Goal: Transaction & Acquisition: Book appointment/travel/reservation

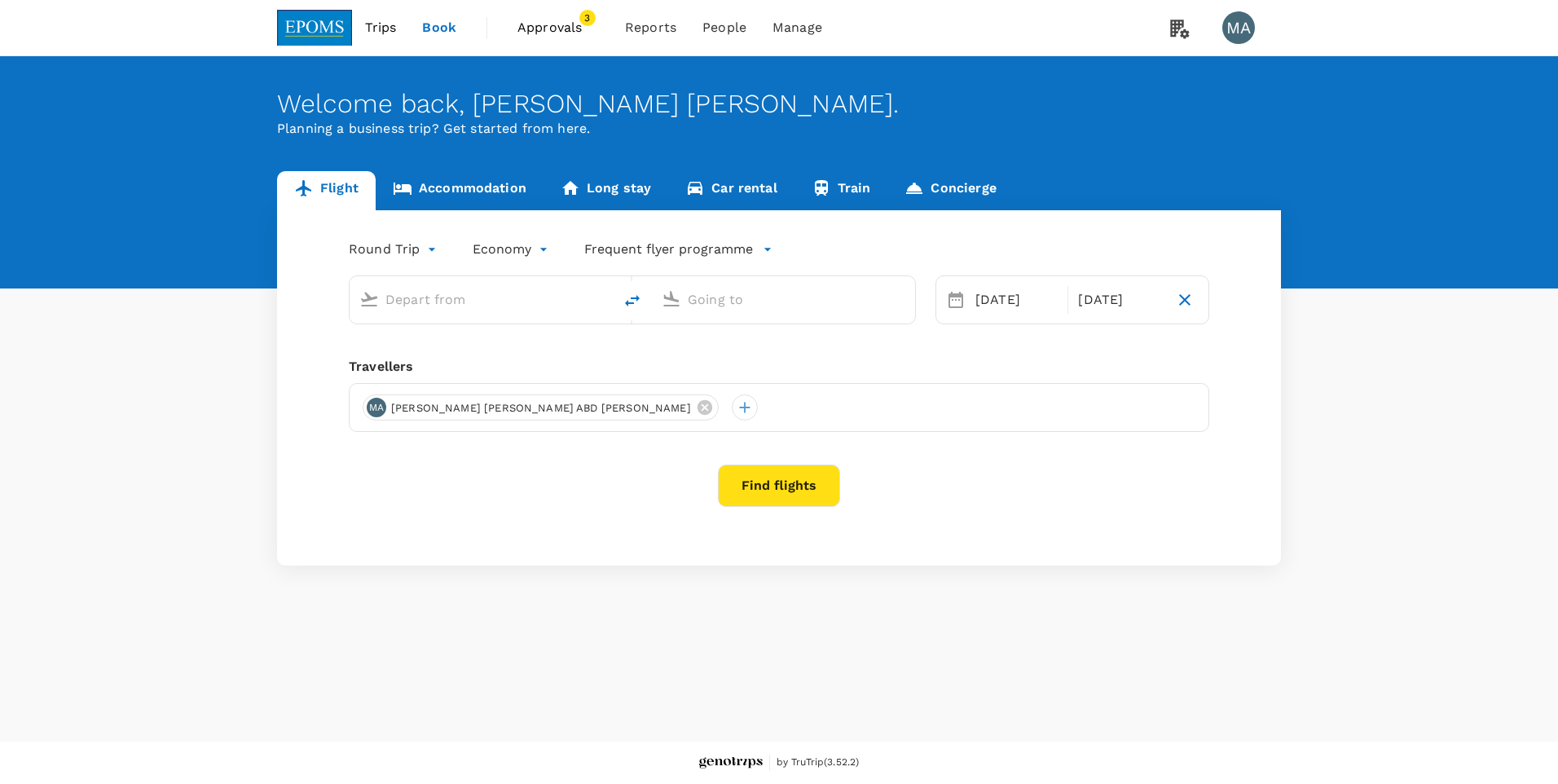
type input "Kuala Lumpur Intl ([GEOGRAPHIC_DATA])"
type input "Kota Kinabalu Intl (BKI)"
type input "Kuala Lumpur Intl ([GEOGRAPHIC_DATA])"
type input "Kota Kinabalu Intl (BKI)"
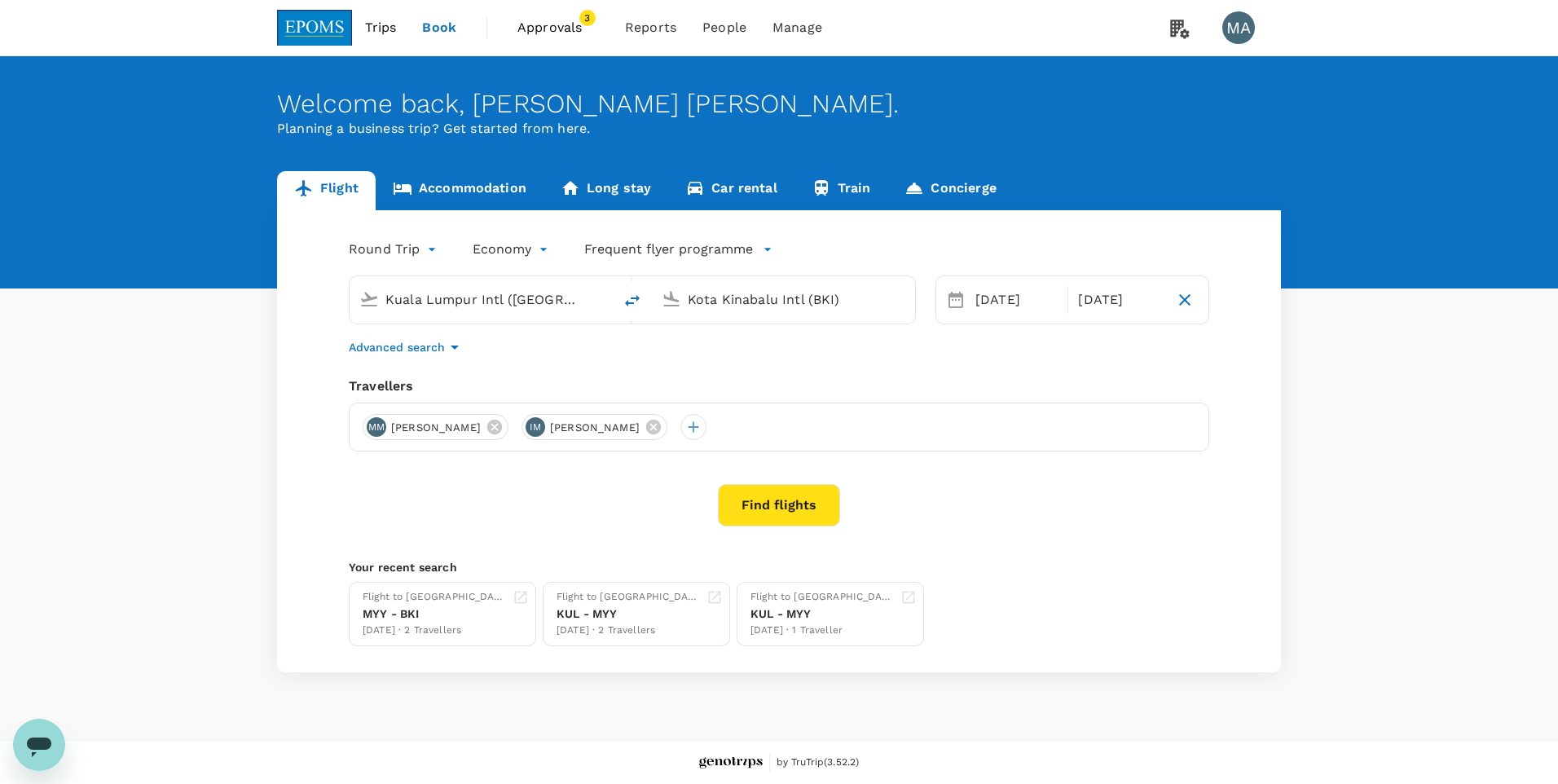
click at [633, 300] on icon "delete" at bounding box center [632, 300] width 20 height 20
type input "Kota Kinabalu Intl (BKI)"
type input "Kuala Lumpur Intl ([GEOGRAPHIC_DATA])"
click at [504, 427] on icon at bounding box center [494, 427] width 18 height 18
click at [504, 422] on icon at bounding box center [494, 427] width 18 height 18
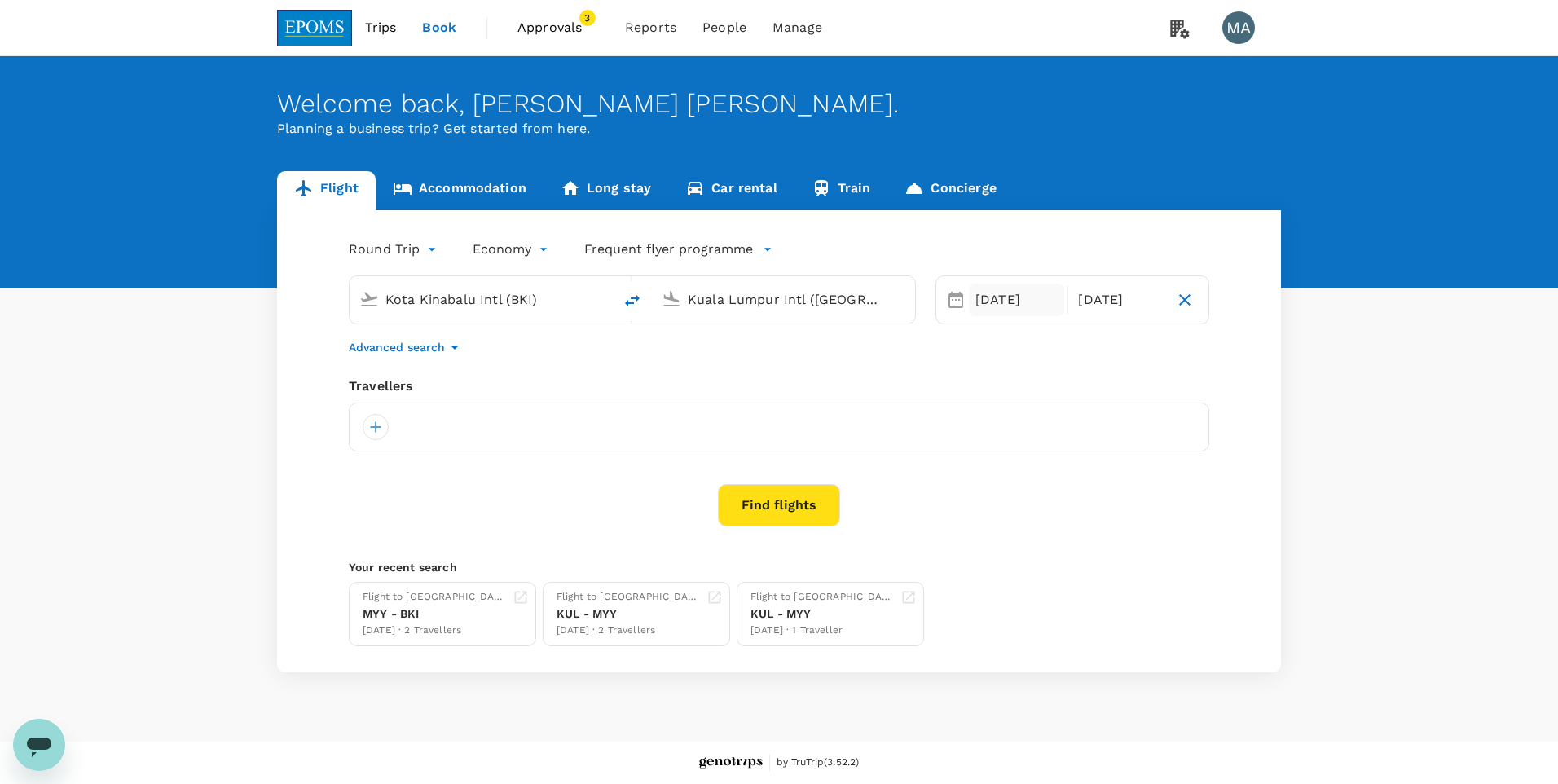
click at [1012, 303] on div "[DATE]" at bounding box center [1017, 300] width 96 height 32
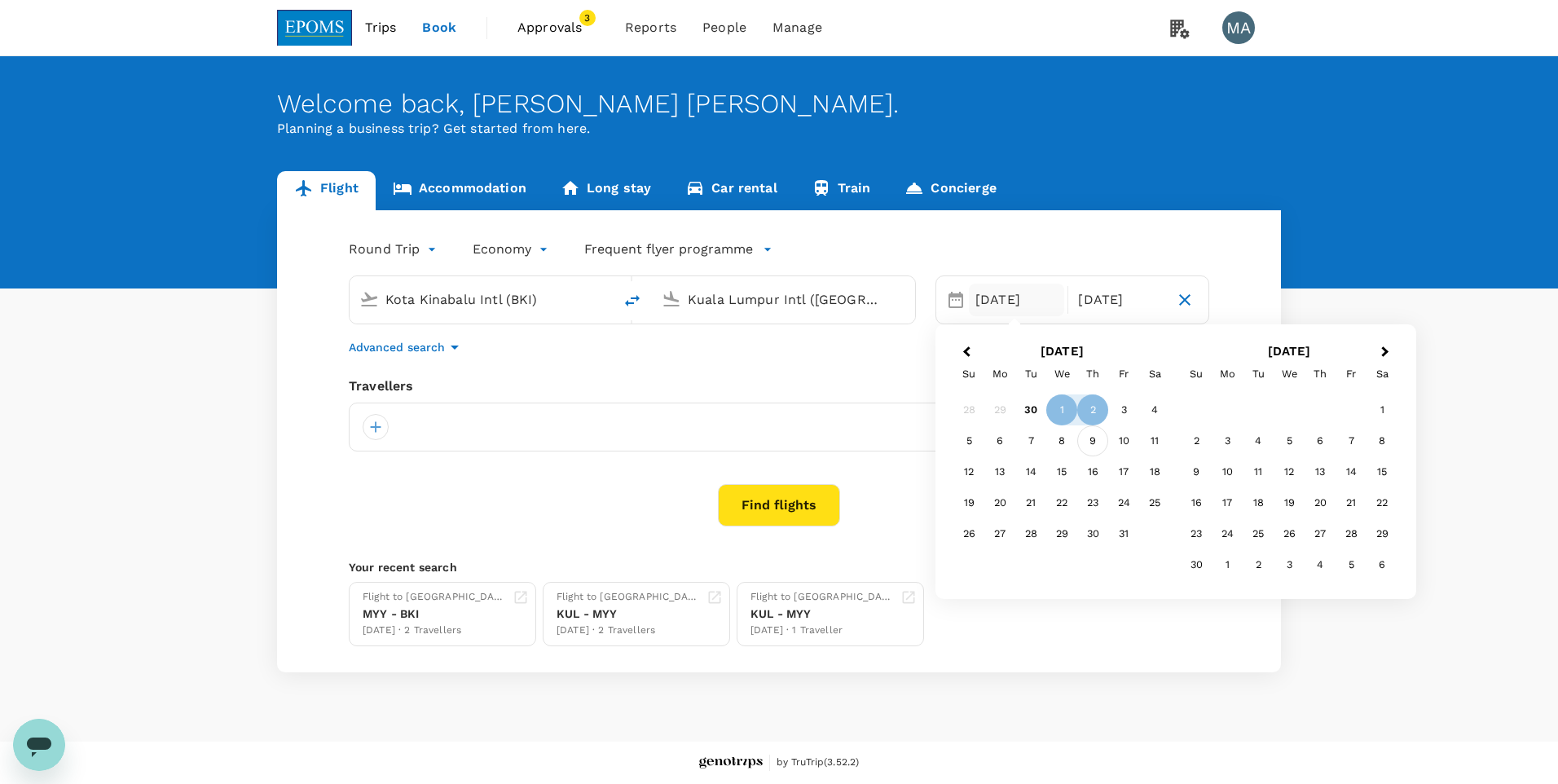
click at [1085, 443] on div "9" at bounding box center [1093, 440] width 31 height 31
click at [1187, 298] on icon "button" at bounding box center [1184, 299] width 11 height 11
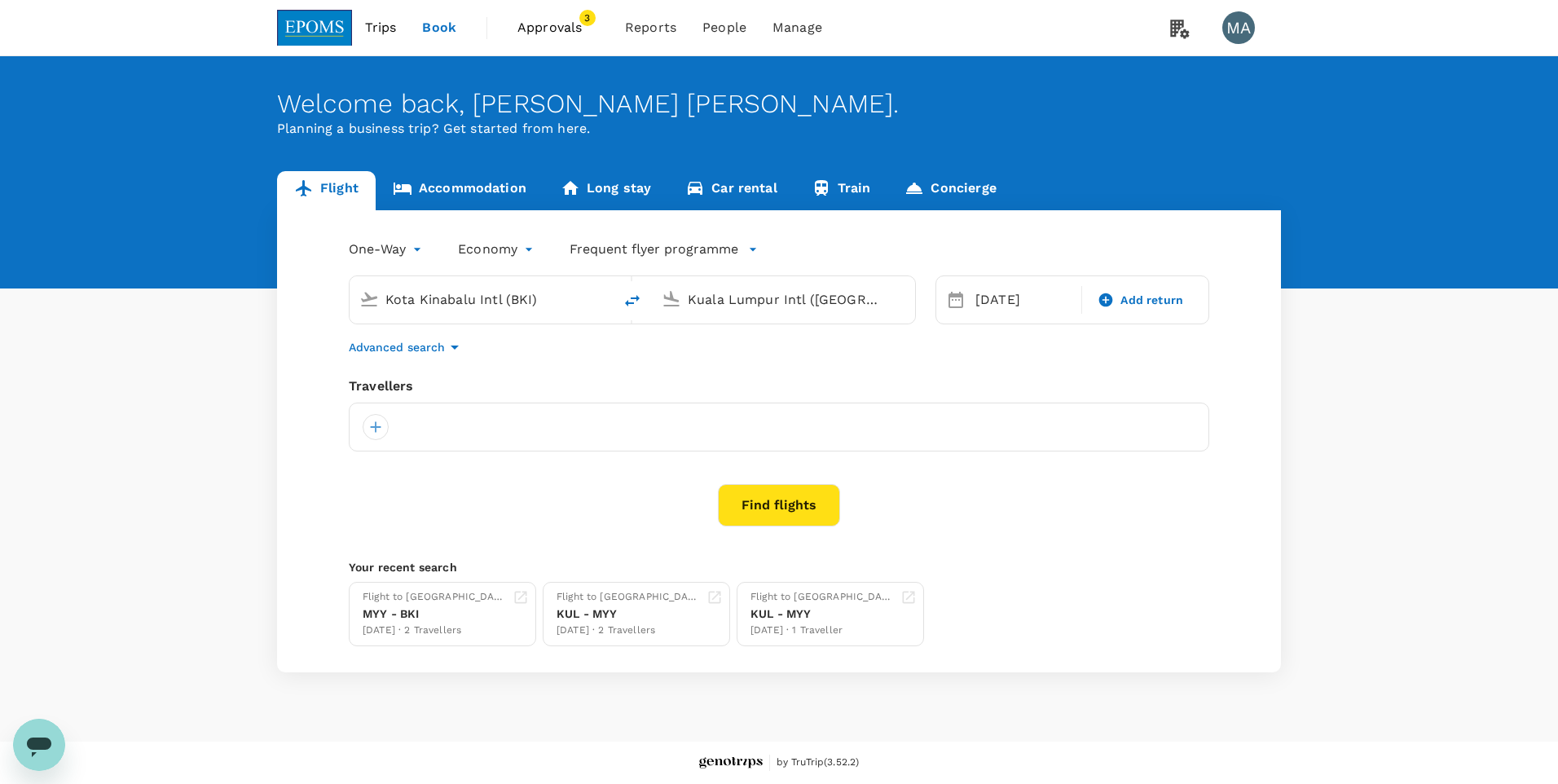
type input "oneway"
click at [374, 425] on div at bounding box center [375, 427] width 26 height 26
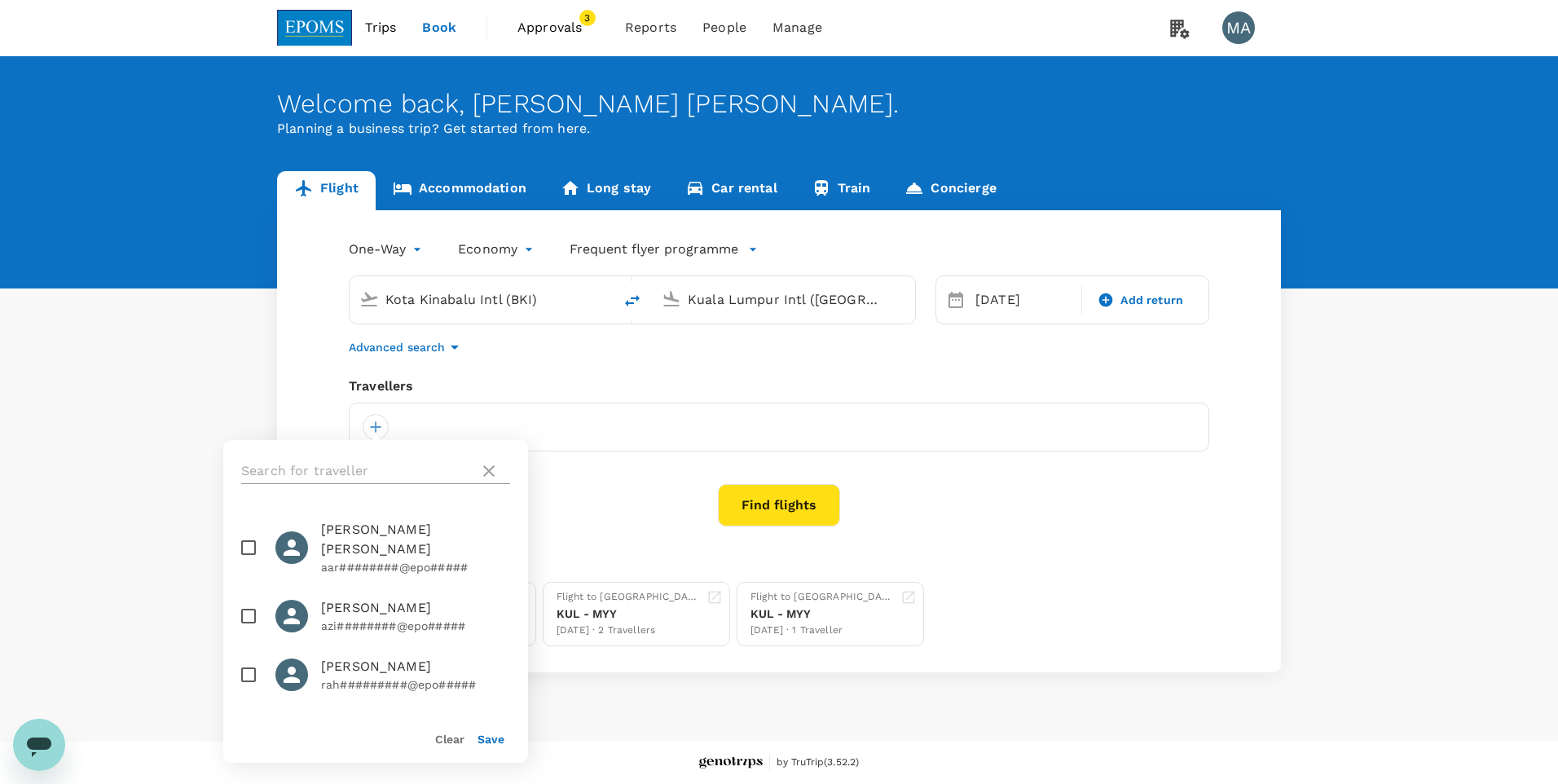
click at [373, 471] on input "text" at bounding box center [357, 471] width 232 height 26
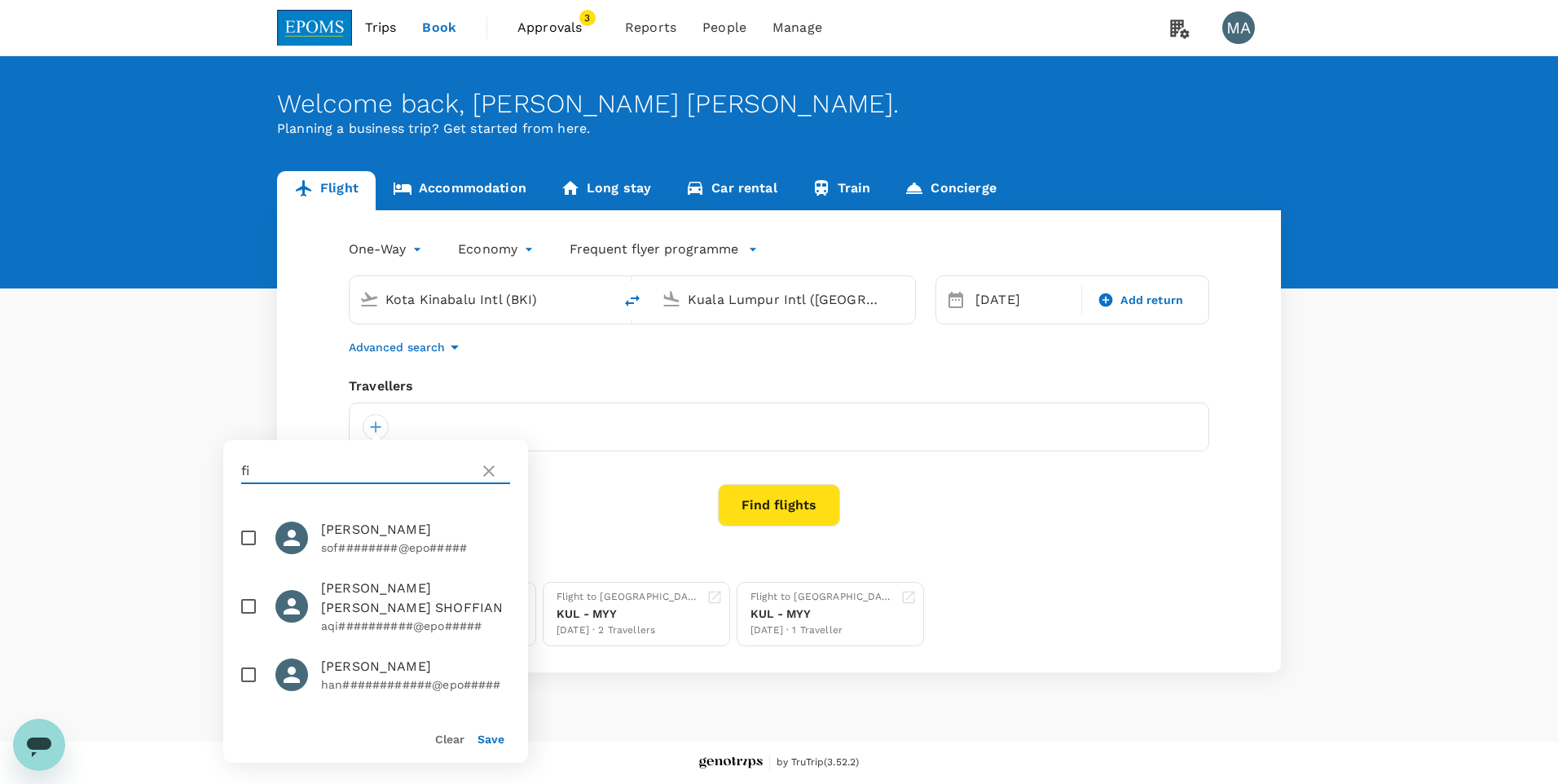
type input "f"
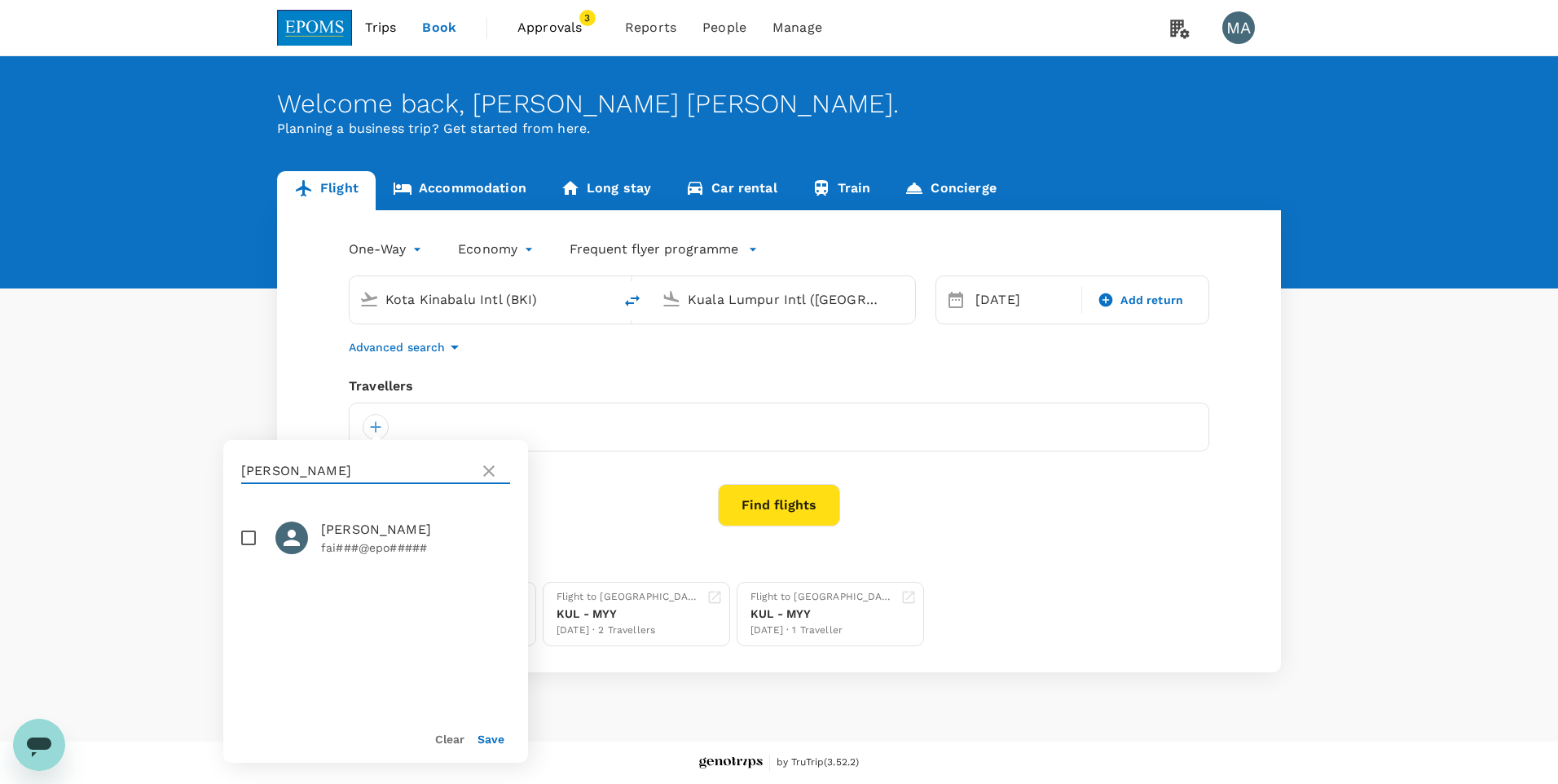
type input "[PERSON_NAME]"
click at [246, 536] on input "checkbox" at bounding box center [249, 538] width 34 height 34
checkbox input "true"
click at [500, 738] on button "Save" at bounding box center [490, 739] width 27 height 13
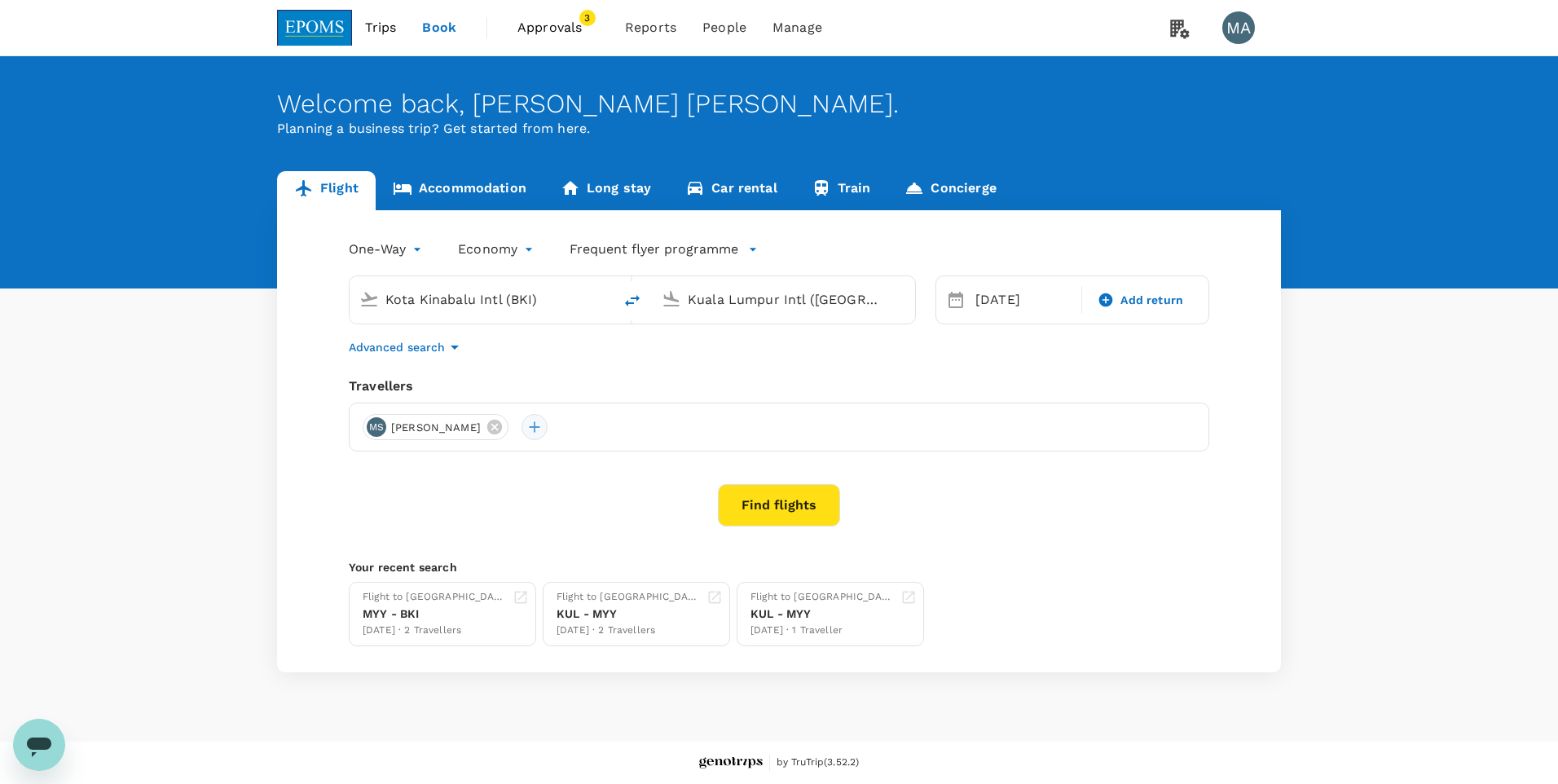
click at [547, 419] on div at bounding box center [534, 427] width 26 height 26
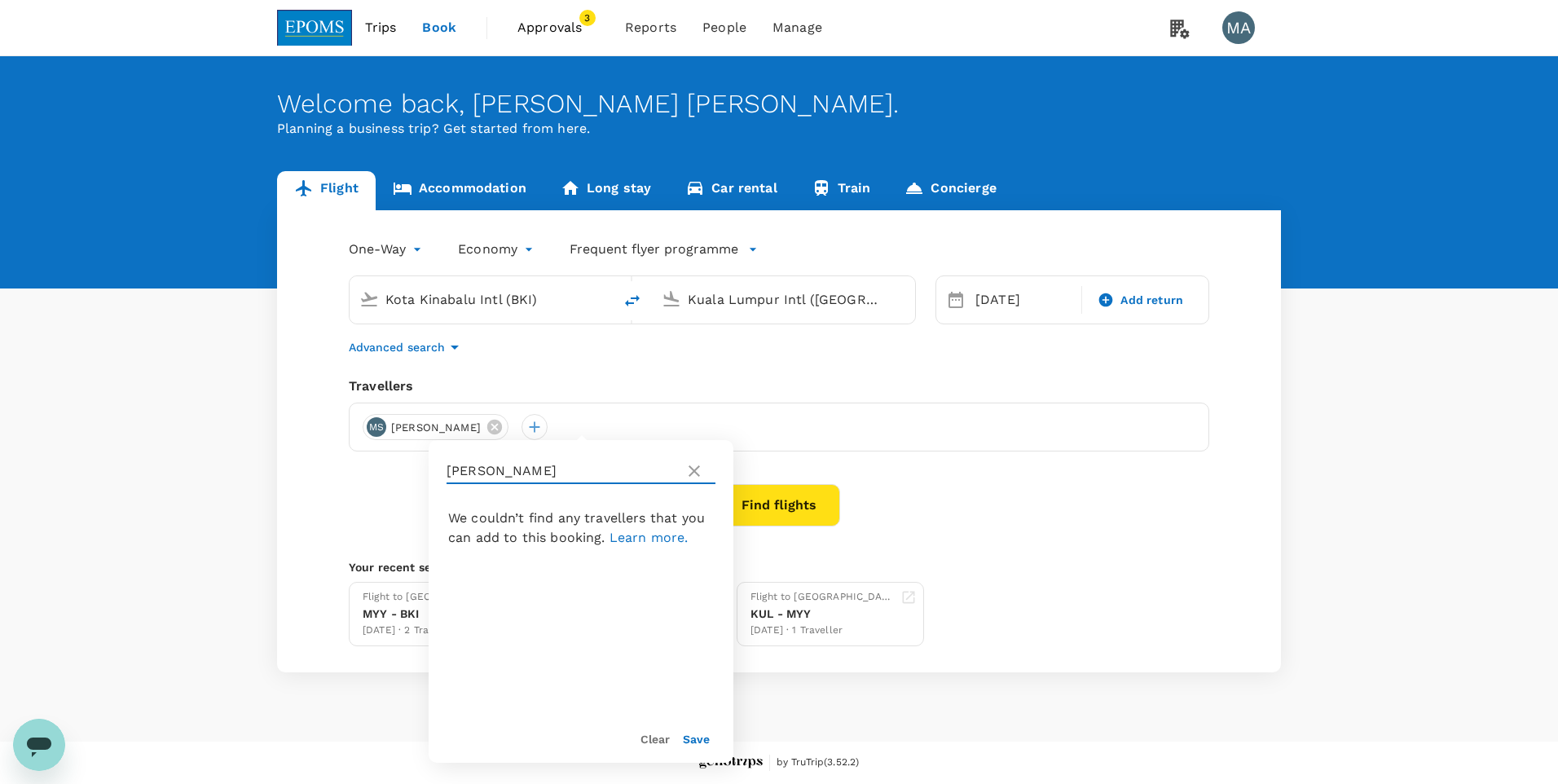
drag, startPoint x: 581, startPoint y: 472, endPoint x: 405, endPoint y: 464, distance: 176.2
click at [405, 464] on div "One-Way oneway Economy economy Frequent flyer programme Kota Kinabalu Intl (BKI…" at bounding box center [779, 441] width 1004 height 462
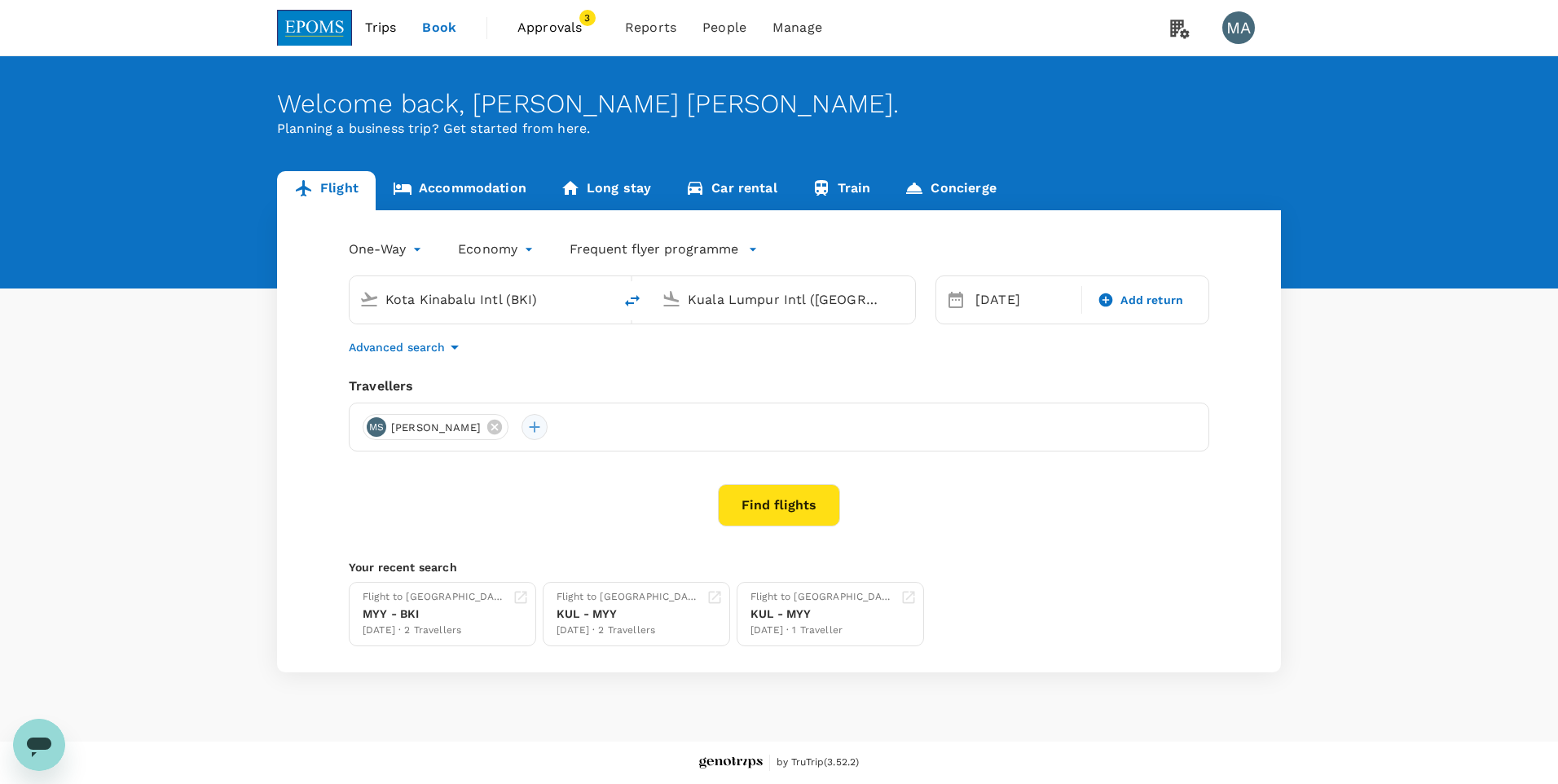
click at [547, 431] on div at bounding box center [534, 427] width 26 height 26
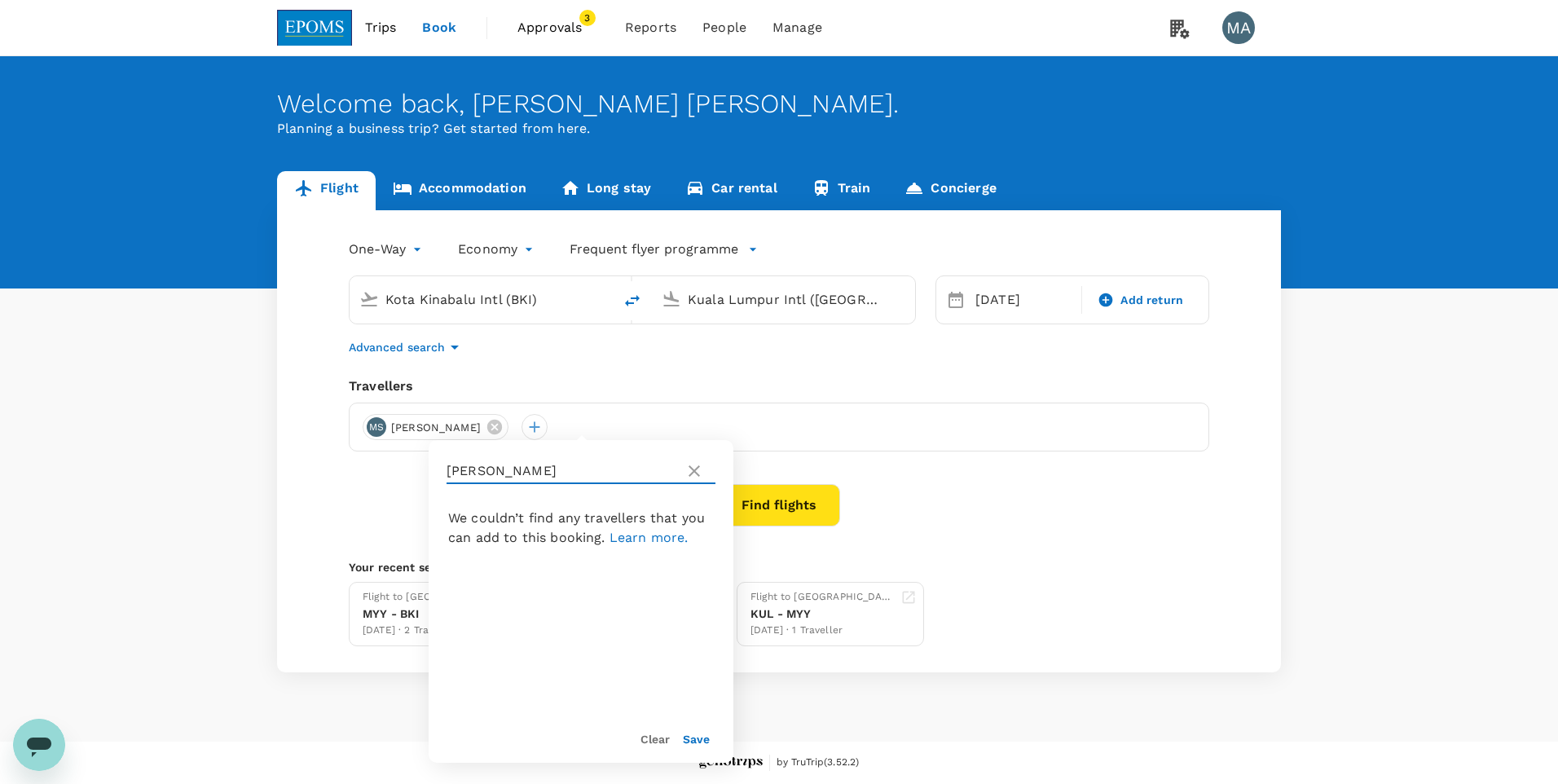
drag, startPoint x: 543, startPoint y: 469, endPoint x: 436, endPoint y: 472, distance: 107.0
click at [436, 472] on div "[PERSON_NAME]" at bounding box center [581, 471] width 304 height 62
type input "[PERSON_NAME]"
click at [450, 539] on input "checkbox" at bounding box center [454, 547] width 34 height 34
checkbox input "true"
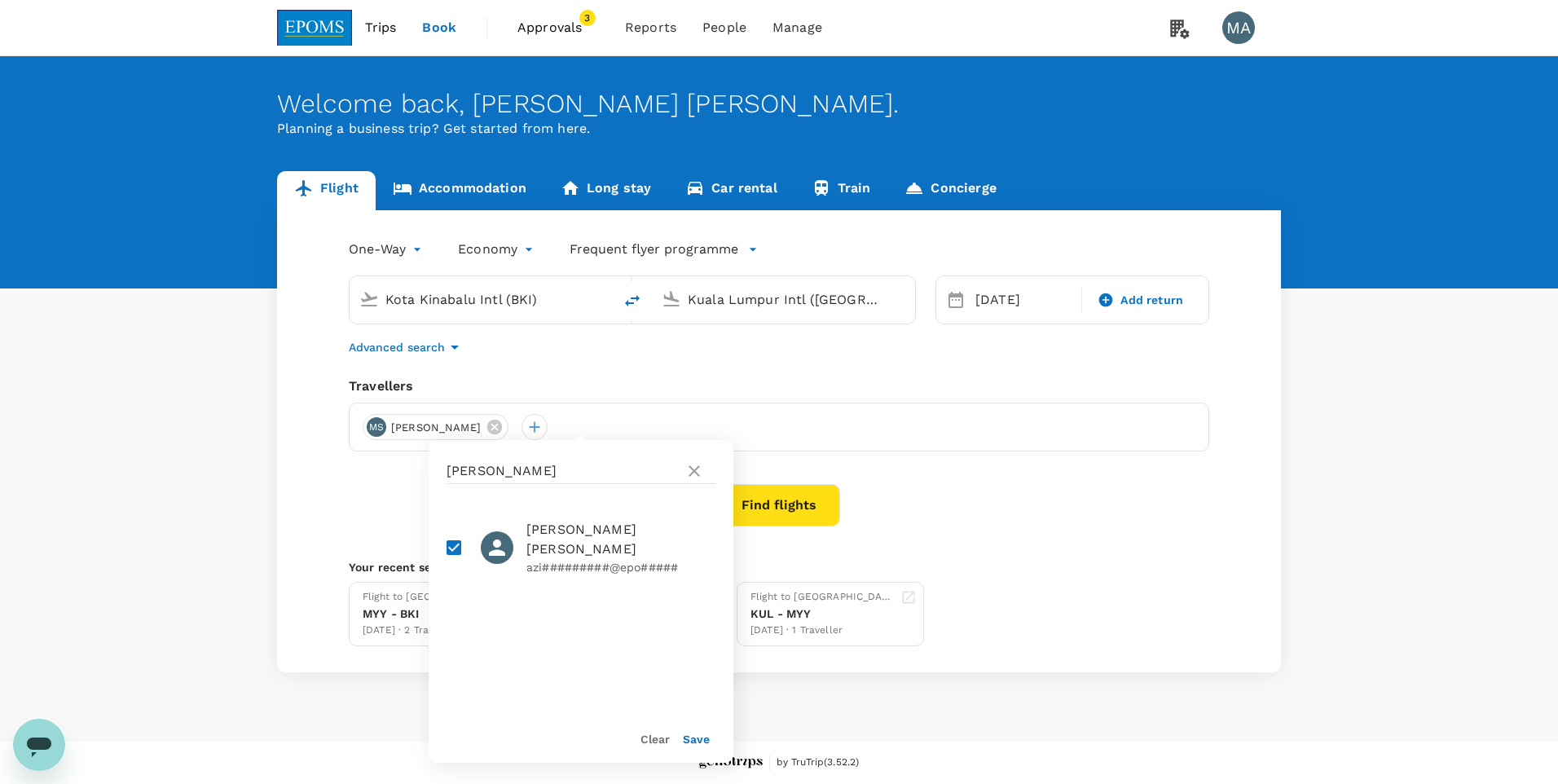
click at [711, 739] on div "Clear Save" at bounding box center [575, 732] width 318 height 62
click at [706, 739] on button "Save" at bounding box center [696, 739] width 27 height 13
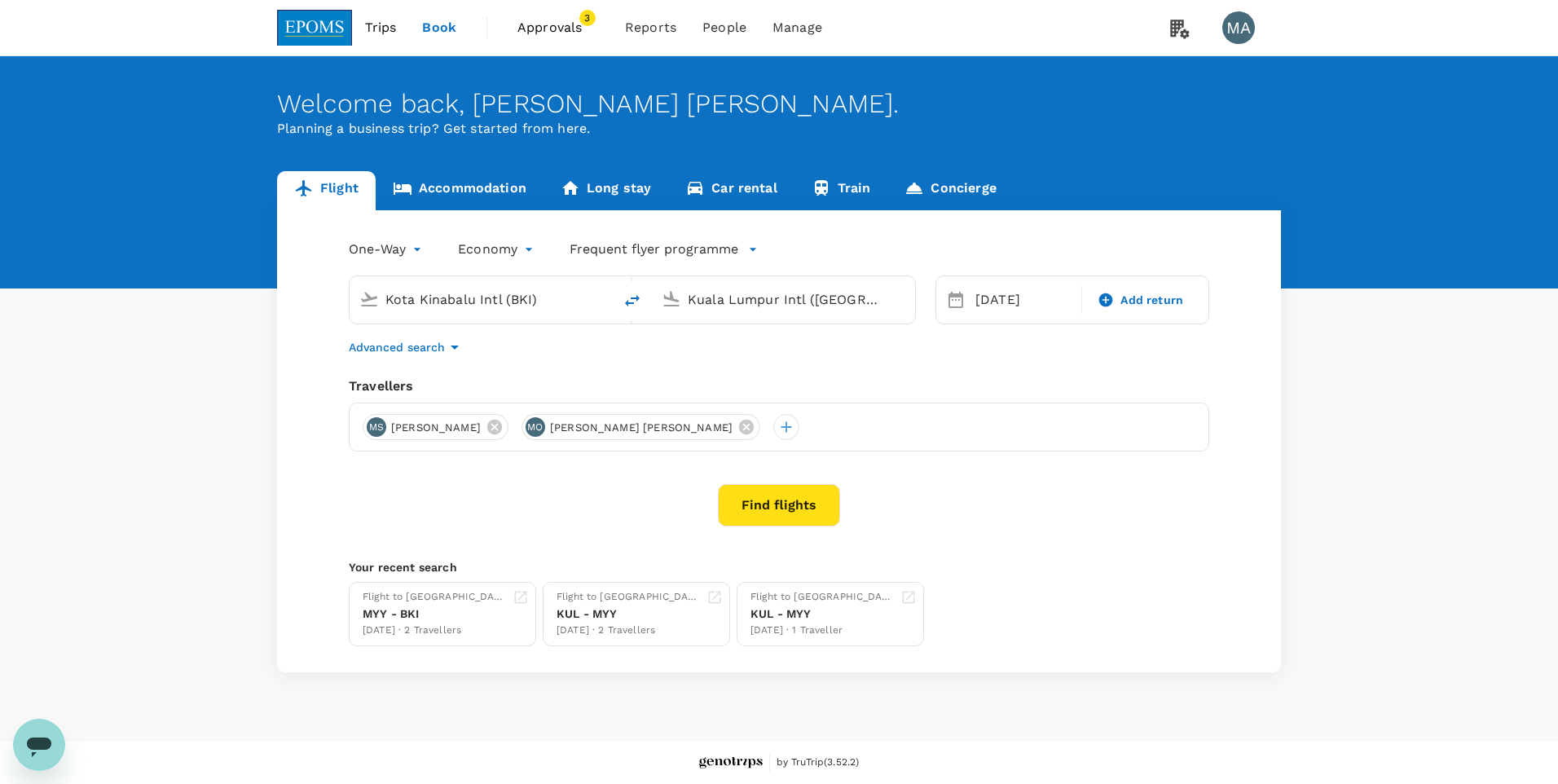
click at [788, 512] on button "Find flights" at bounding box center [779, 505] width 122 height 43
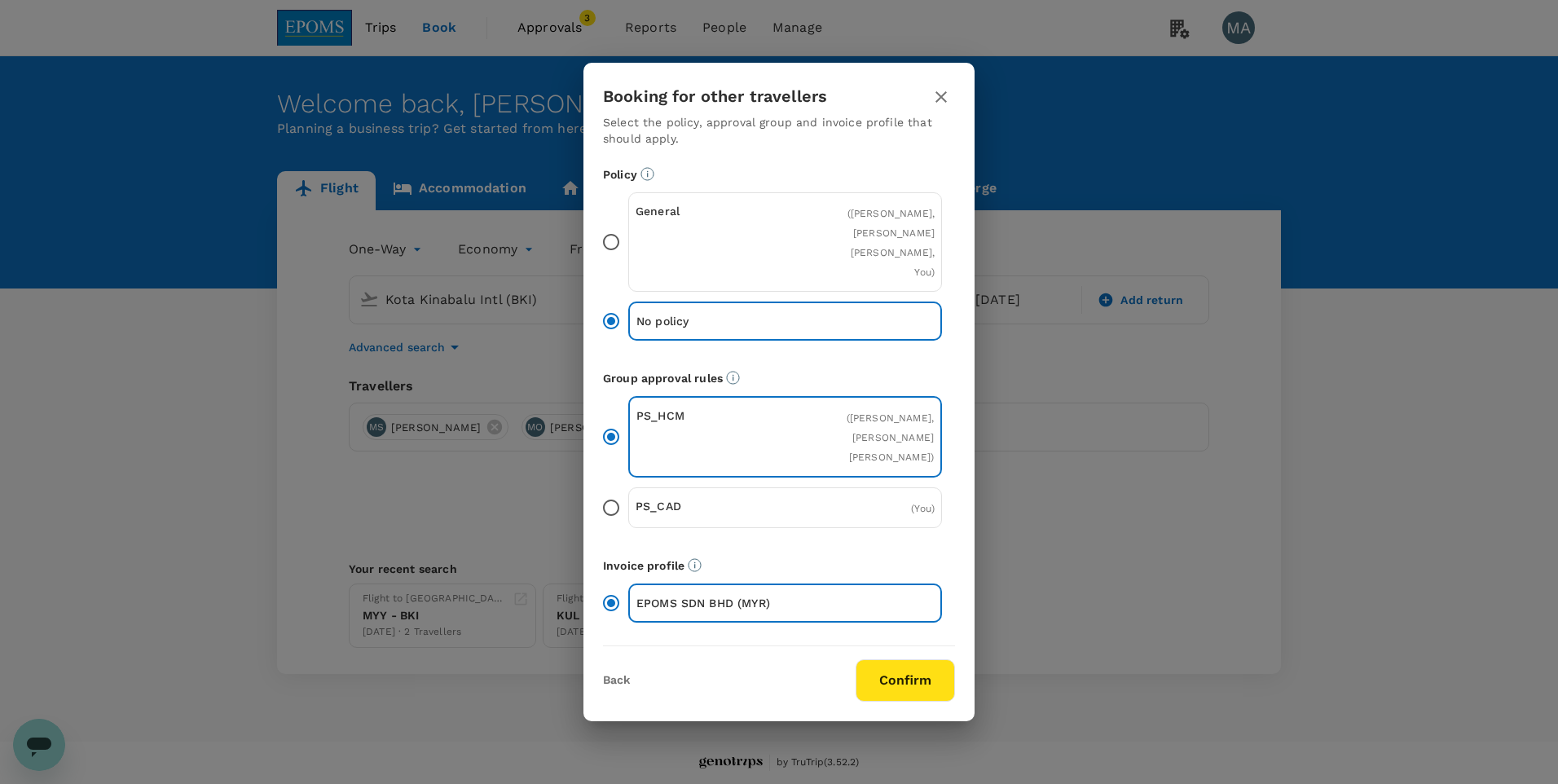
click at [617, 225] on input "General ( [PERSON_NAME], [PERSON_NAME] [PERSON_NAME], You )" at bounding box center [611, 242] width 34 height 34
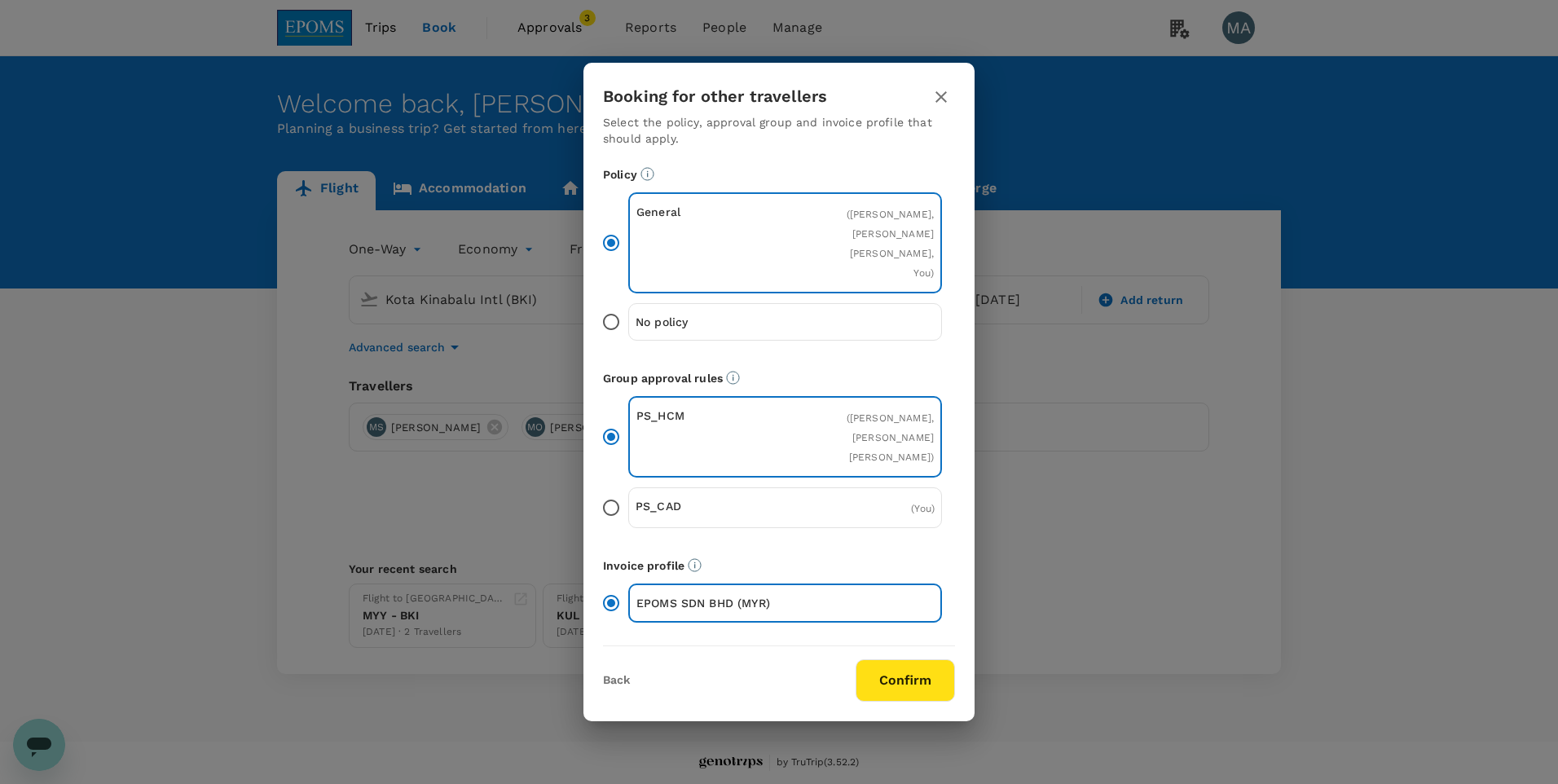
click at [906, 702] on button "Confirm" at bounding box center [906, 681] width 99 height 43
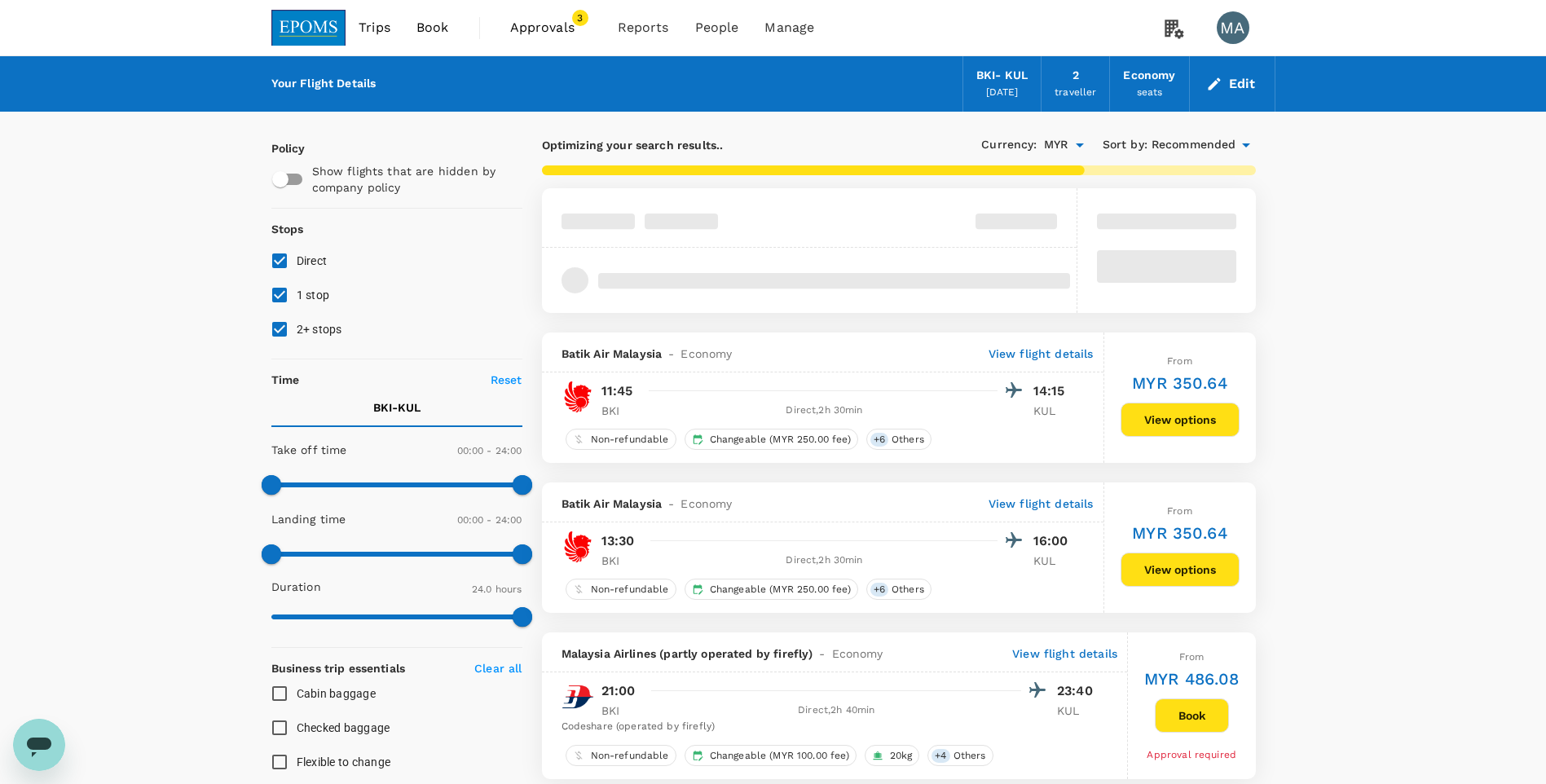
click at [287, 298] on input "1 stop" at bounding box center [280, 295] width 34 height 34
checkbox input "false"
click at [272, 339] on input "2+ stops" at bounding box center [280, 329] width 34 height 34
checkbox input "false"
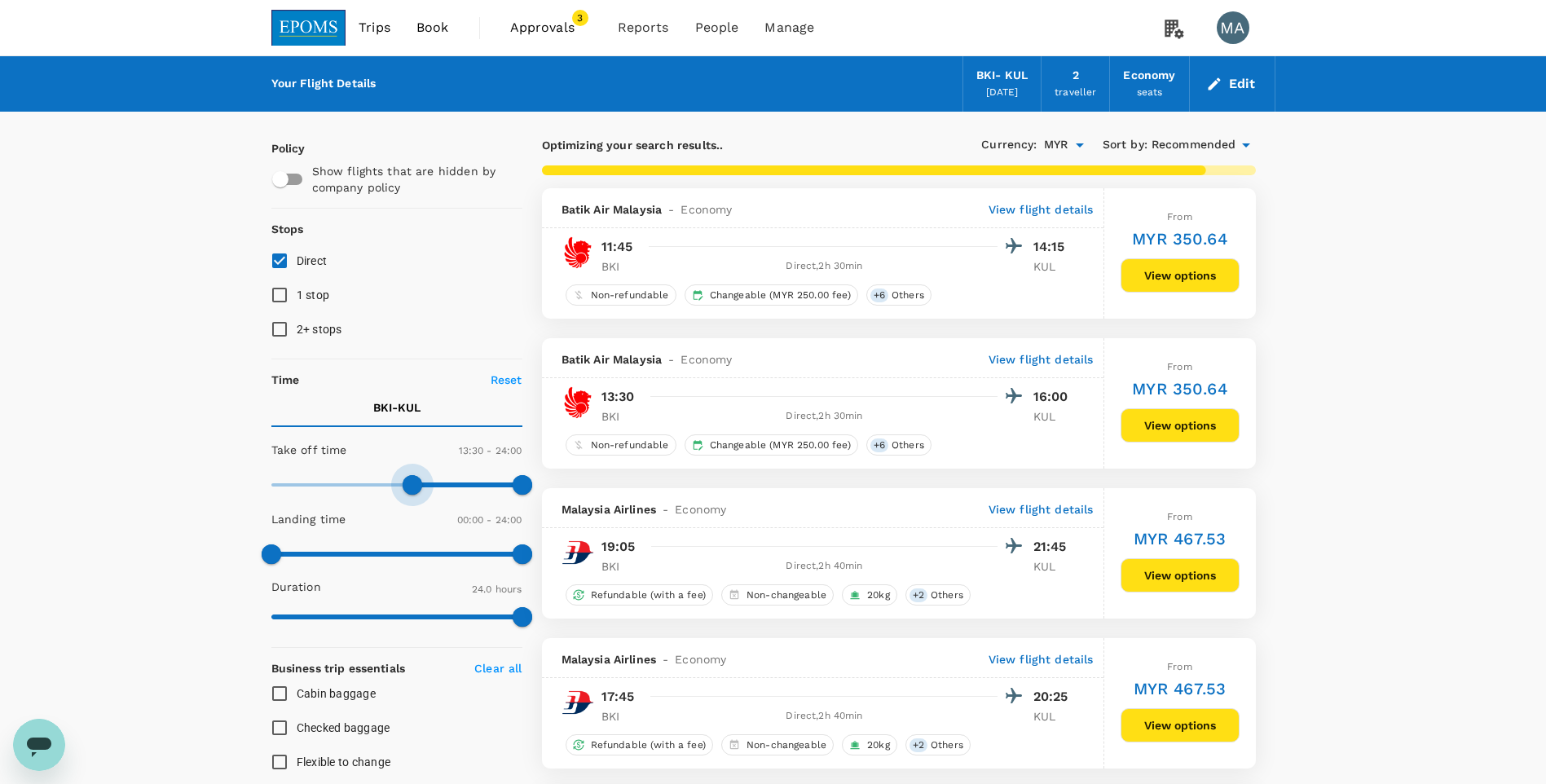
type input "840"
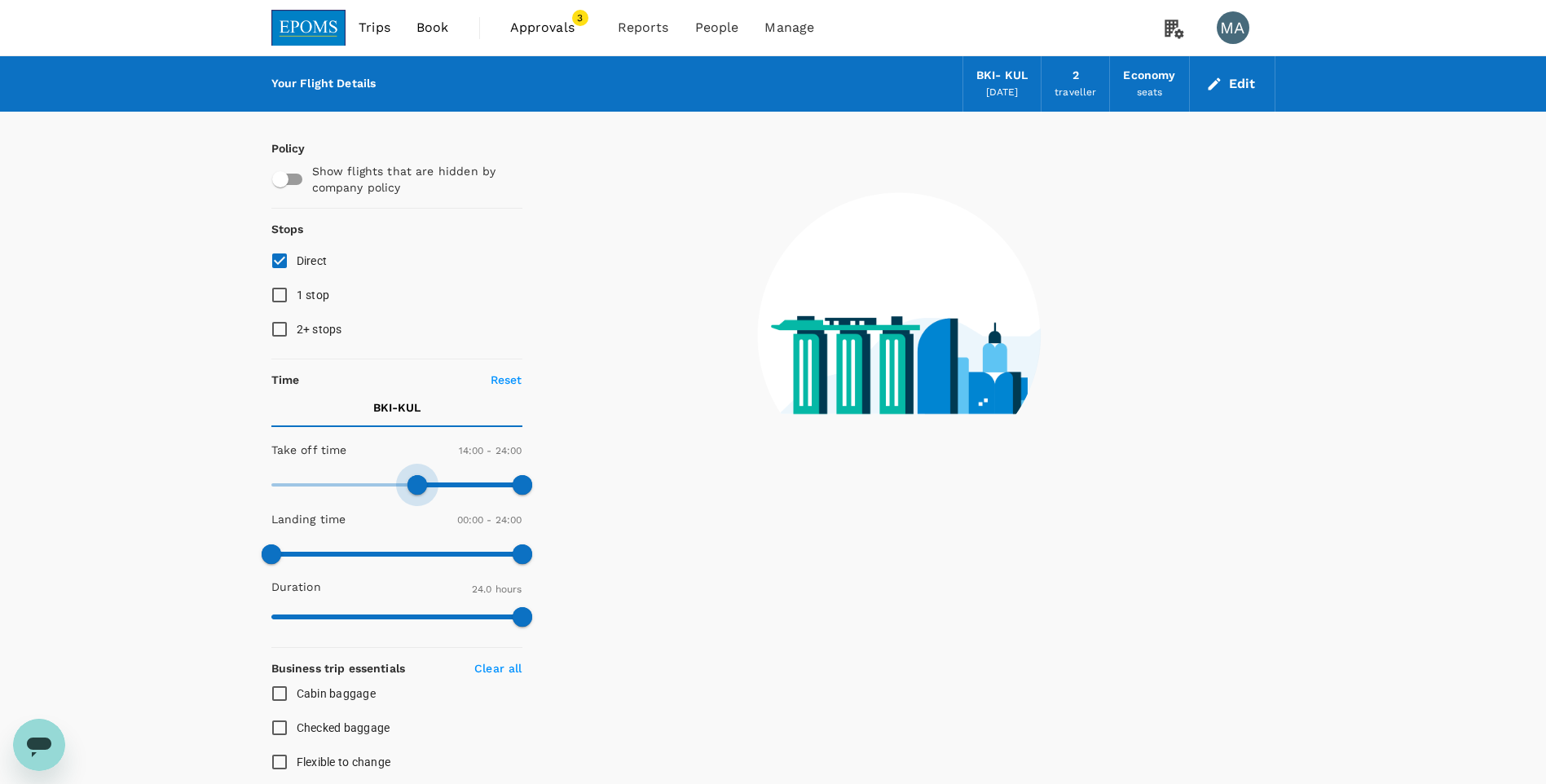
drag, startPoint x: 285, startPoint y: 487, endPoint x: 416, endPoint y: 498, distance: 131.5
click at [416, 494] on span at bounding box center [417, 485] width 20 height 20
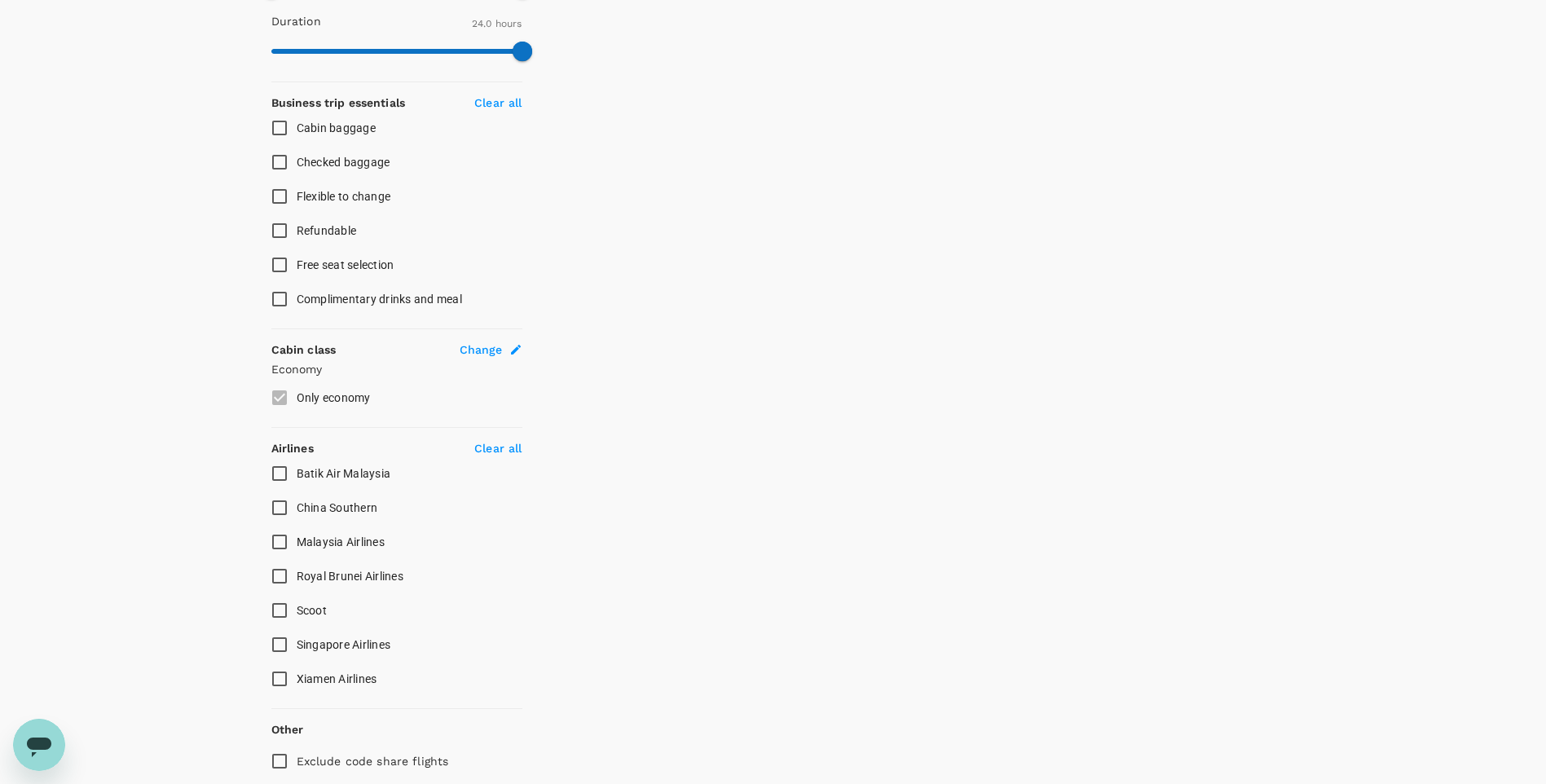
scroll to position [570, 0]
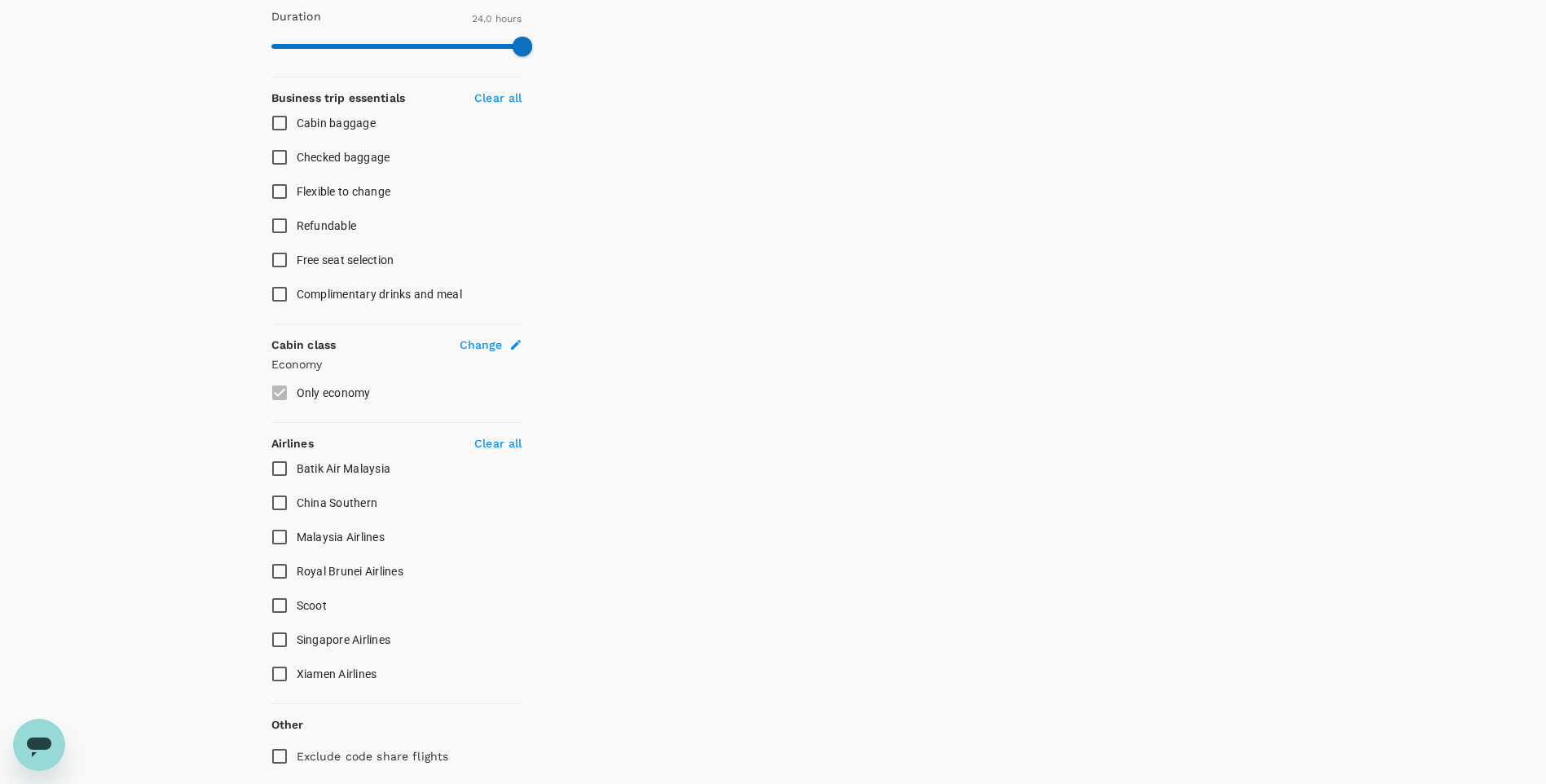
click at [288, 542] on input "Malaysia Airlines" at bounding box center [280, 537] width 34 height 34
checkbox input "false"
checkbox input "true"
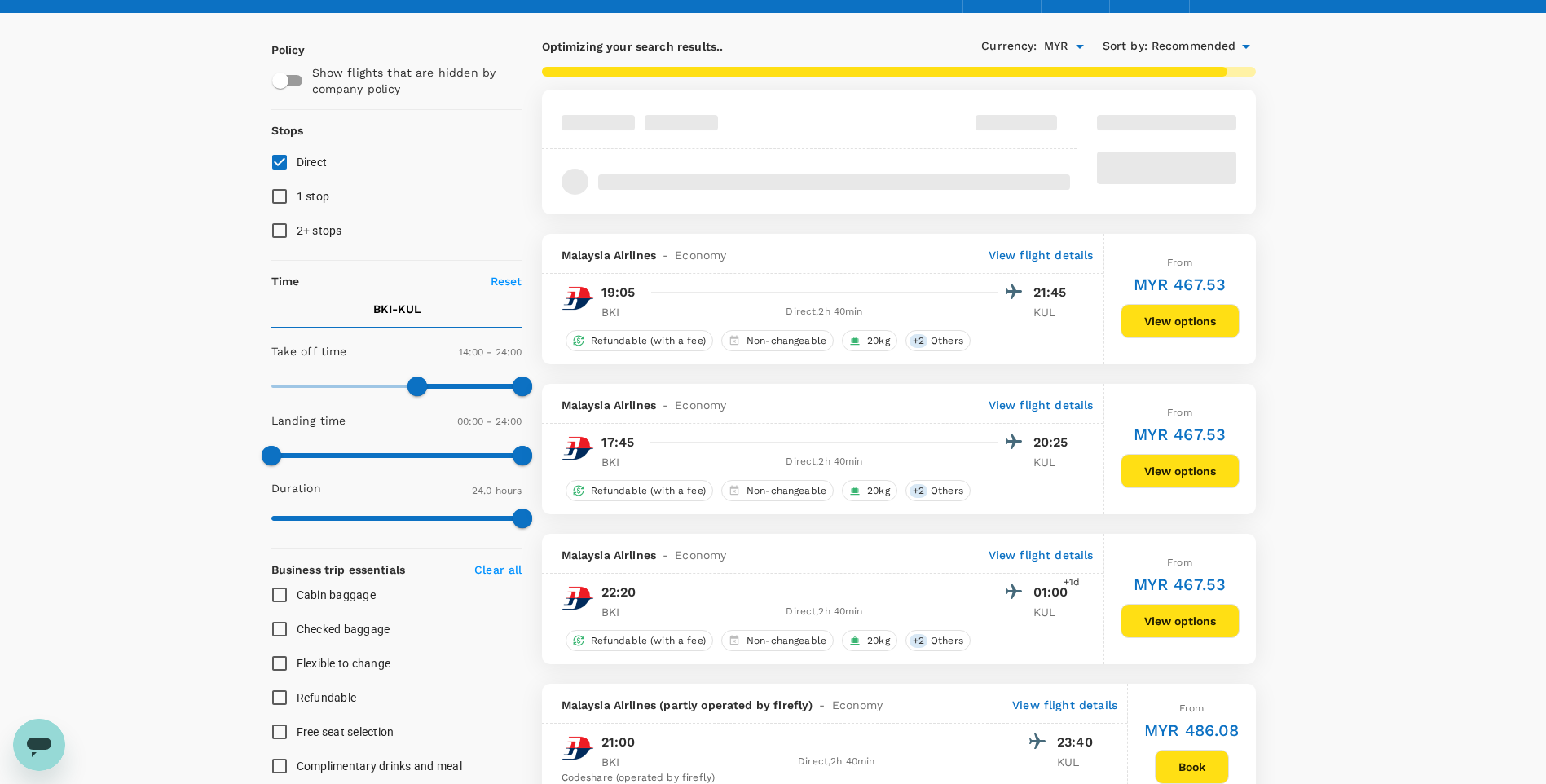
scroll to position [0, 0]
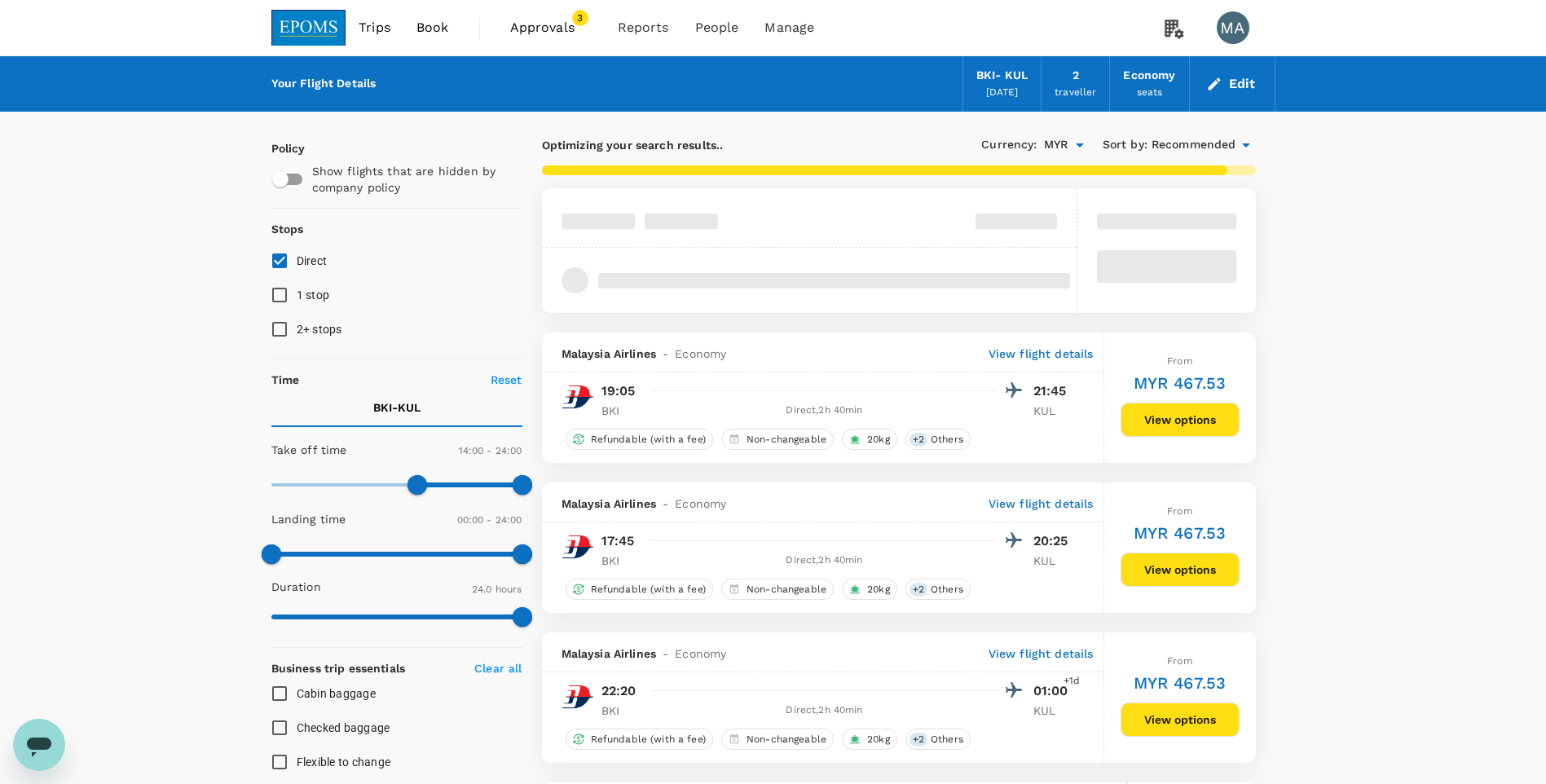
click at [1239, 151] on icon at bounding box center [1246, 144] width 20 height 20
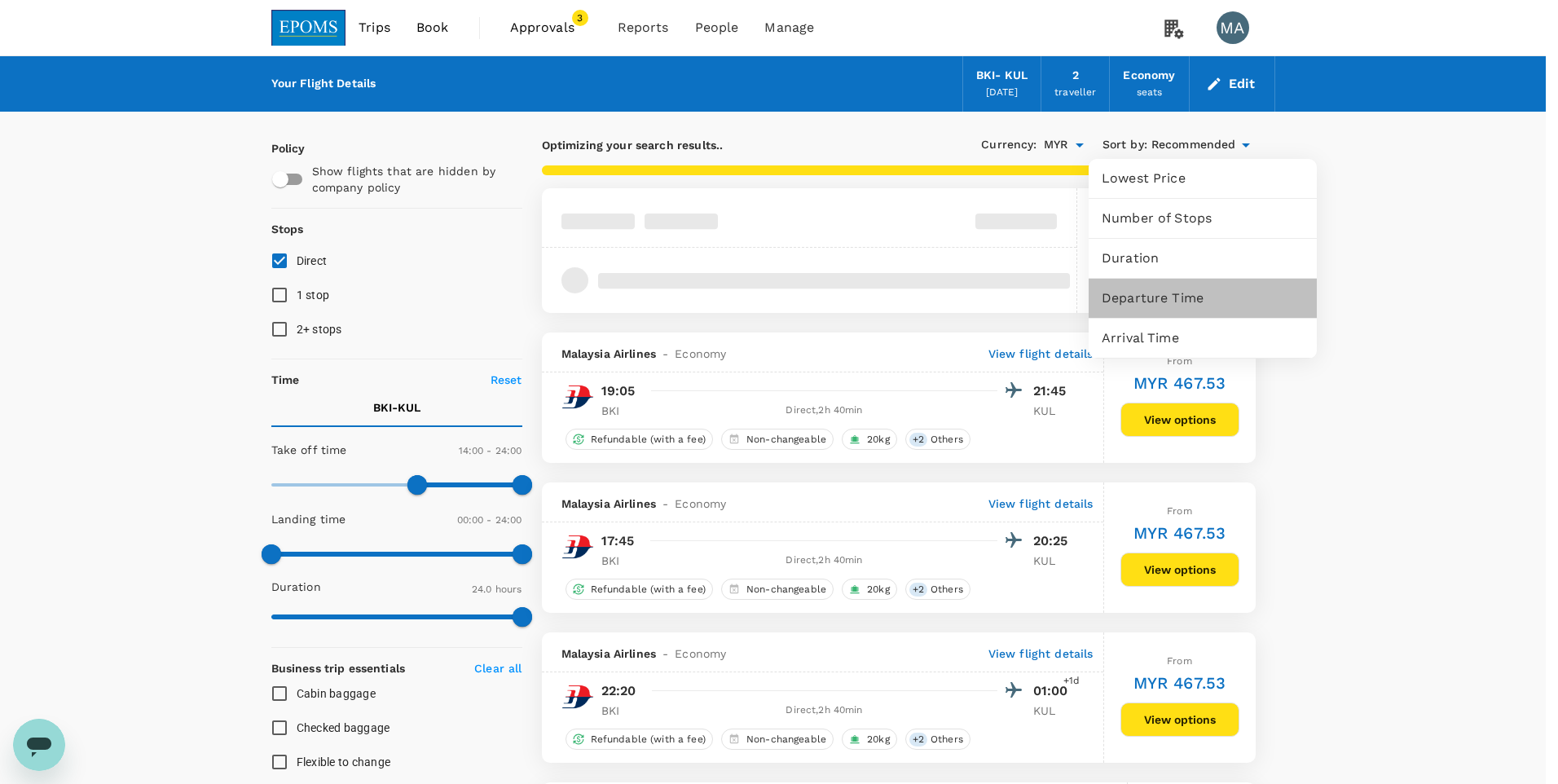
click at [1151, 282] on div "Departure Time" at bounding box center [1202, 298] width 228 height 39
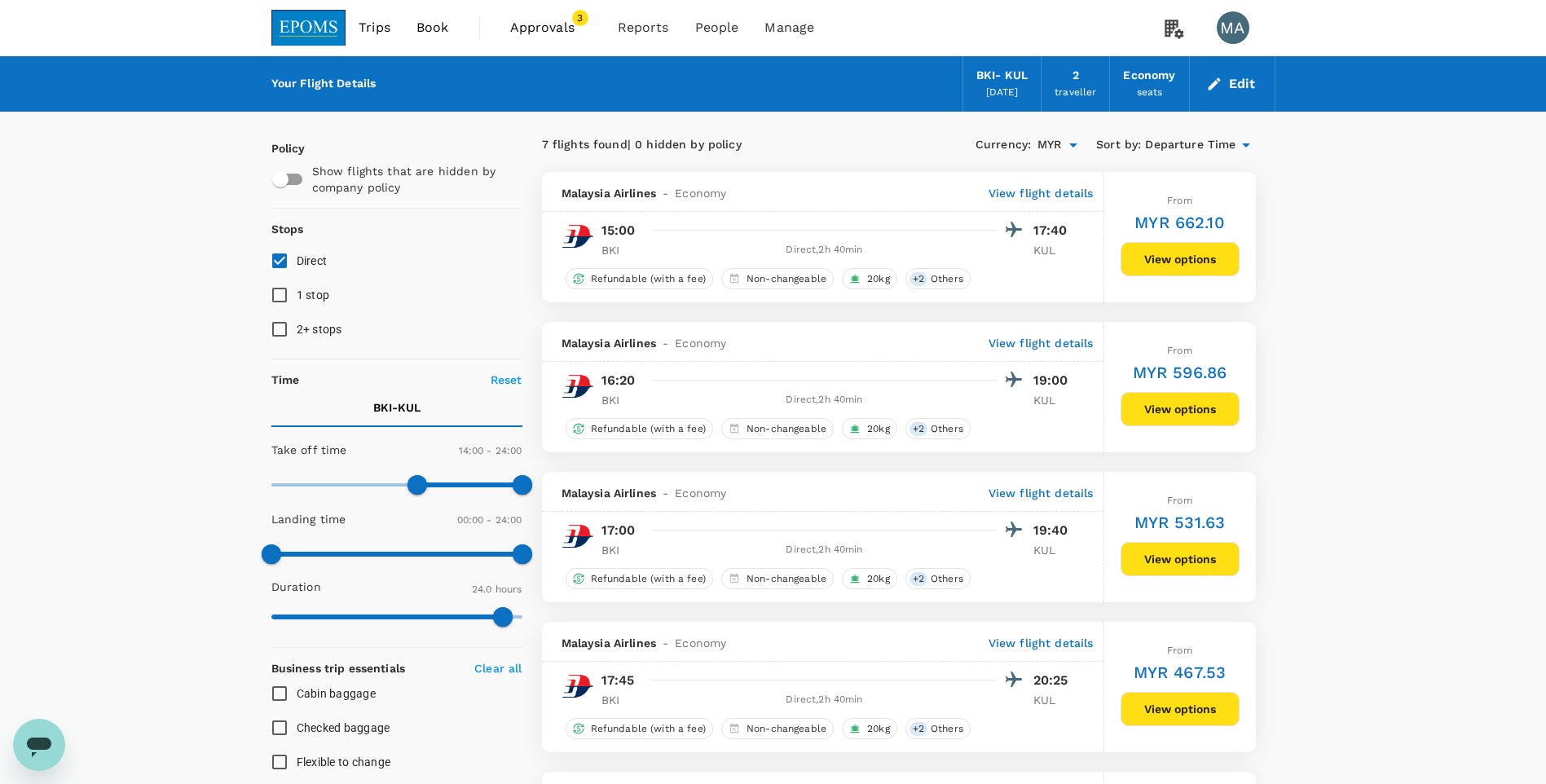
click at [854, 249] on div "Direct , 2h 40min" at bounding box center [824, 250] width 345 height 16
click at [1338, 206] on div "Your Flight Details BKI - [GEOGRAPHIC_DATA] [DATE] 2 traveller Economy seats Ed…" at bounding box center [773, 781] width 1546 height 1450
